Goal: Transaction & Acquisition: Book appointment/travel/reservation

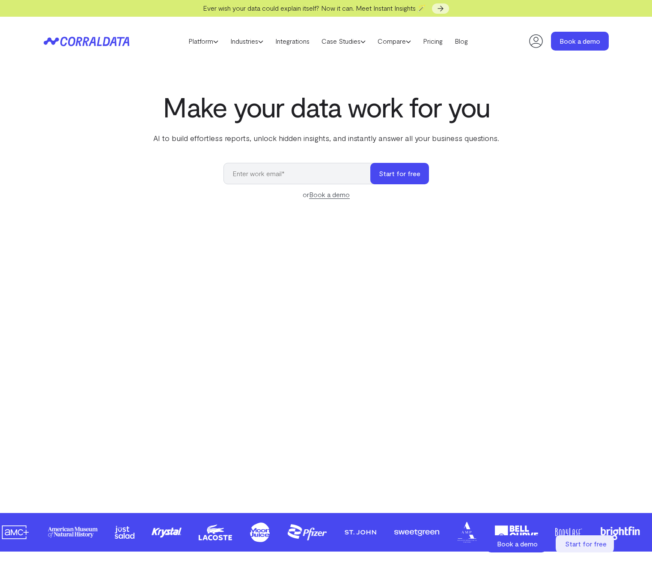
click at [536, 39] on icon at bounding box center [536, 41] width 17 height 17
click at [577, 33] on link "Book a demo" at bounding box center [580, 41] width 58 height 19
click at [531, 42] on icon at bounding box center [536, 41] width 17 height 17
